Goal: Task Accomplishment & Management: Manage account settings

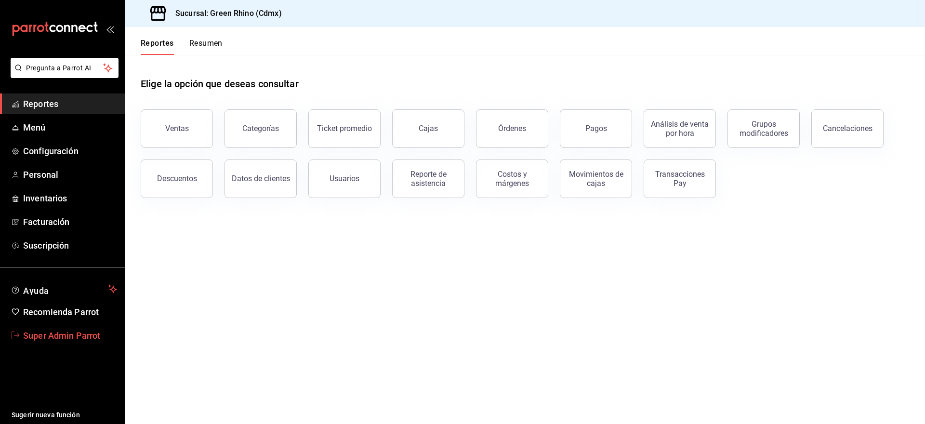
click at [73, 340] on span "Super Admin Parrot" at bounding box center [70, 335] width 94 height 13
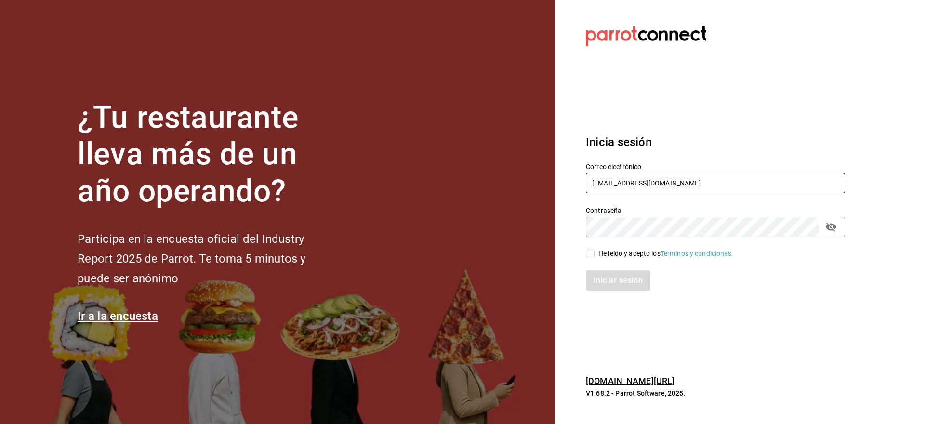
click at [621, 187] on input "cafeandrea@cdmx.com" at bounding box center [715, 183] width 259 height 20
paste input "omundiariocafe@juarez"
type input "comundiariocafe@juarez.com"
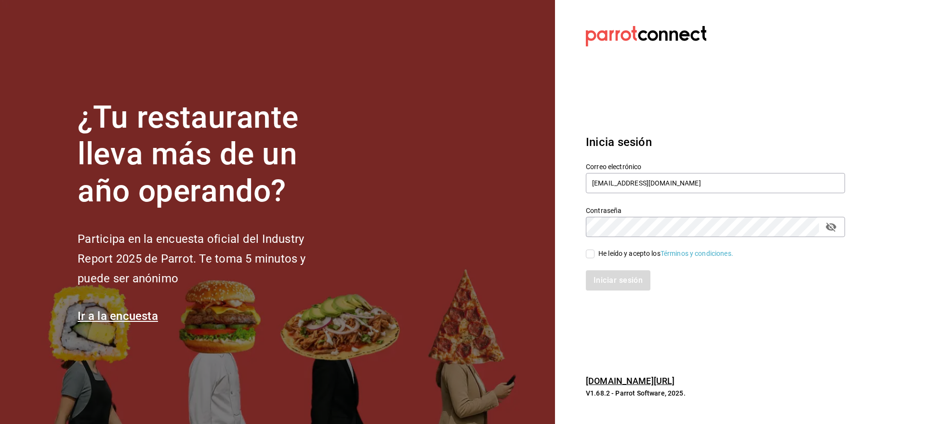
click at [599, 249] on div "He leído y acepto los Términos y condiciones." at bounding box center [666, 254] width 135 height 10
click at [595, 250] on input "He leído y acepto los Términos y condiciones." at bounding box center [590, 254] width 9 height 9
checkbox input "true"
click at [604, 280] on button "Iniciar sesión" at bounding box center [619, 280] width 66 height 20
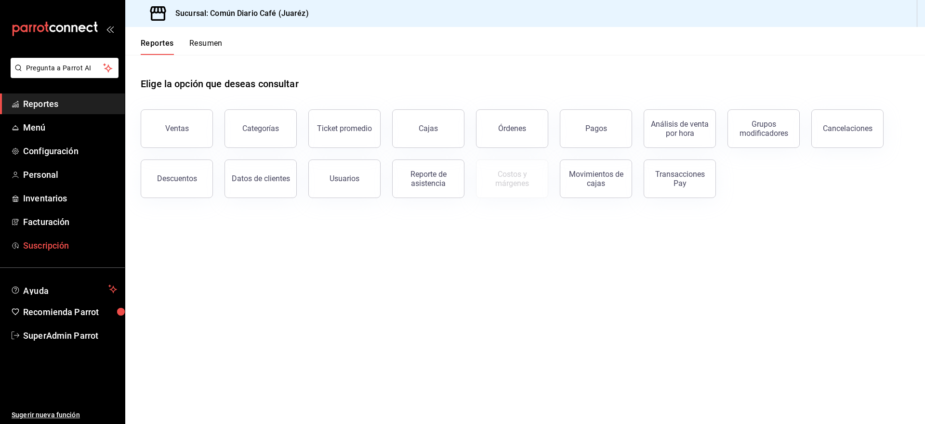
click at [37, 250] on span "Suscripción" at bounding box center [70, 245] width 94 height 13
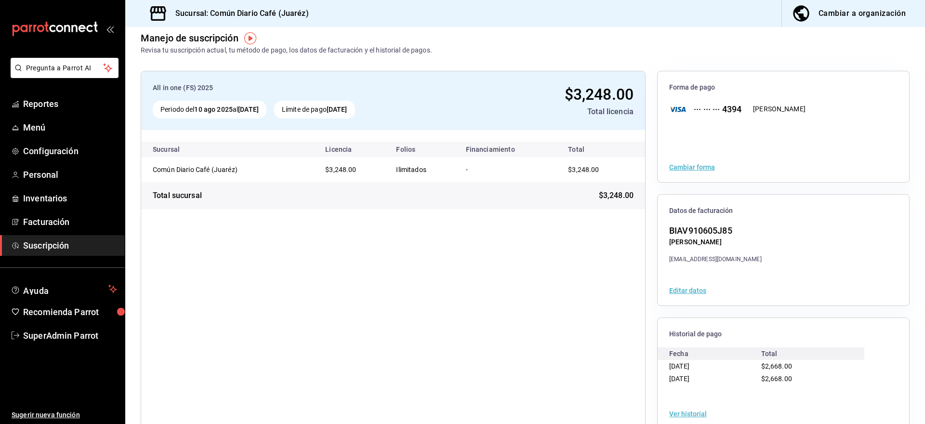
scroll to position [13, 0]
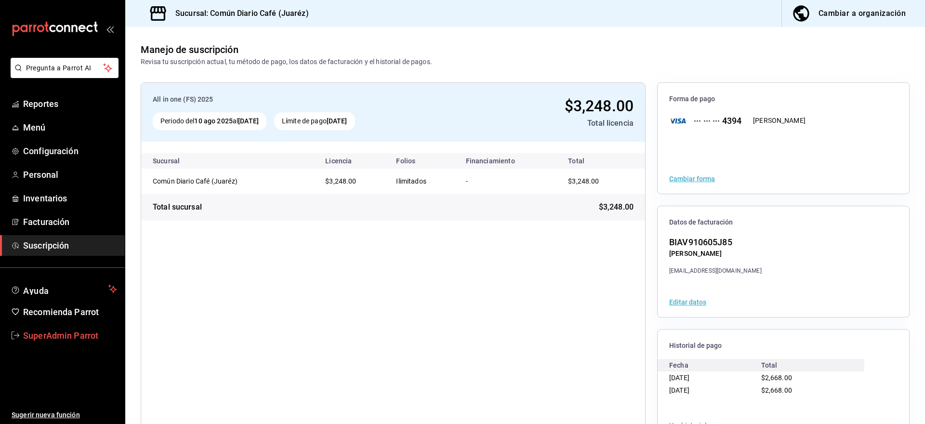
click at [33, 334] on span "SuperAdmin Parrot" at bounding box center [70, 335] width 94 height 13
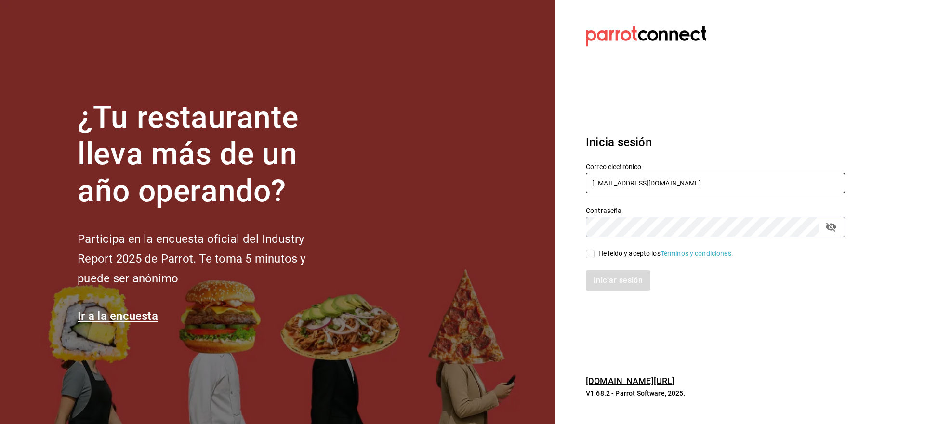
click at [608, 180] on input "cafeandrea@cdmx.com" at bounding box center [715, 183] width 259 height 20
click at [608, 169] on label "Correo electrónico" at bounding box center [715, 166] width 259 height 7
click at [608, 181] on input "cafeandrea@cdmx.com" at bounding box center [715, 183] width 259 height 20
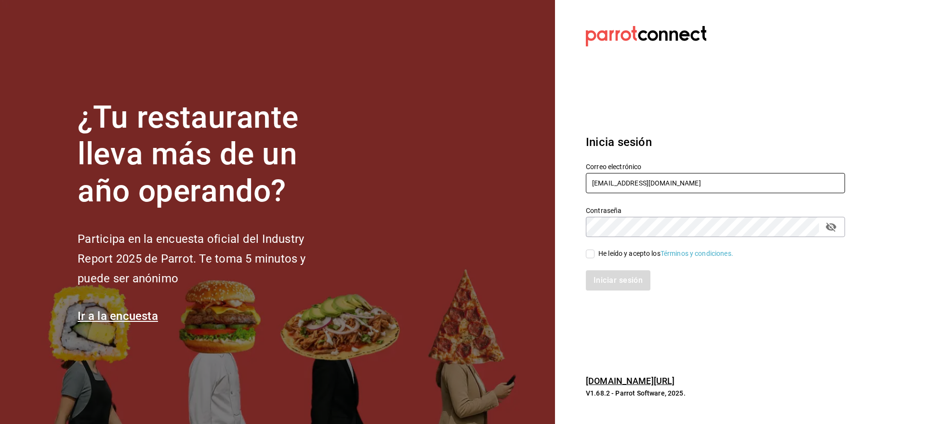
click at [608, 181] on input "cafeandrea@cdmx.com" at bounding box center [715, 183] width 259 height 20
paste input "omundiariocafe@juarez"
type input "comundiariocafe@juarez.com"
click at [603, 256] on div "He leído y acepto los Términos y condiciones." at bounding box center [666, 254] width 135 height 10
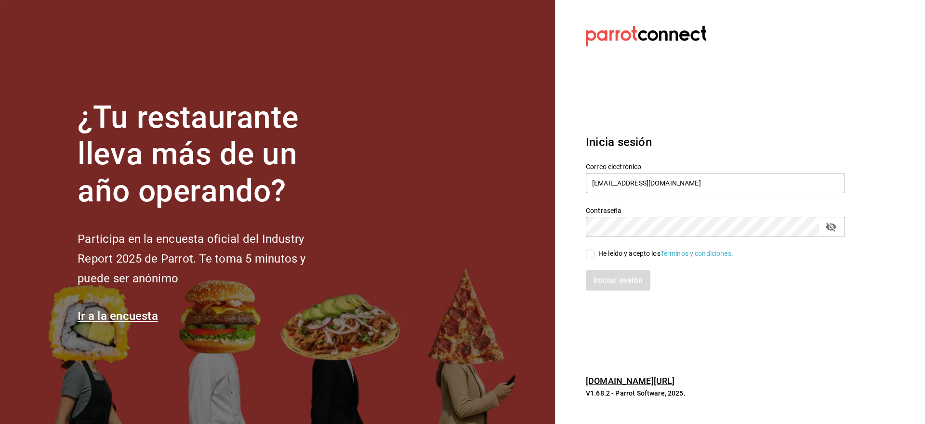
click at [595, 256] on input "He leído y acepto los Términos y condiciones." at bounding box center [590, 254] width 9 height 9
checkbox input "true"
click at [603, 292] on div "Inicia sesión Correo electrónico comundiariocafe@juarez.com Contraseña Contrase…" at bounding box center [715, 212] width 259 height 181
click at [602, 282] on button "Iniciar sesión" at bounding box center [619, 280] width 66 height 20
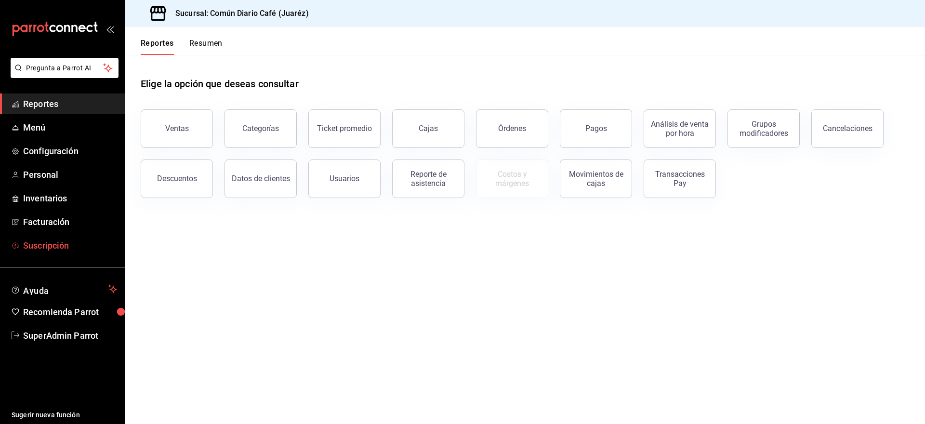
click at [64, 249] on span "Suscripción" at bounding box center [70, 245] width 94 height 13
